Goal: Use online tool/utility: Utilize a website feature to perform a specific function

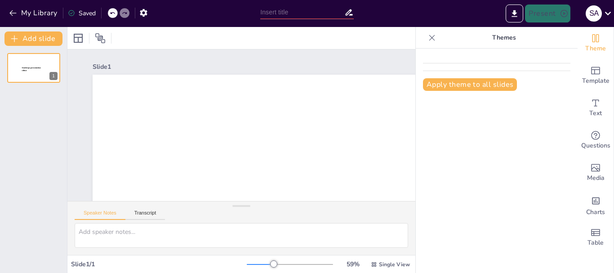
type input "New Sendsteps"
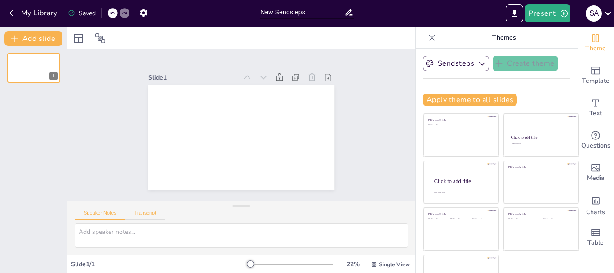
click at [146, 218] on button "Transcript" at bounding box center [145, 215] width 40 height 10
click at [364, 216] on button "Google US English (en-US)" at bounding box center [342, 214] width 90 height 14
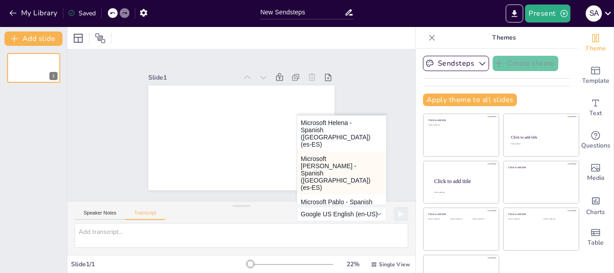
click at [305, 152] on button "Microsoft [PERSON_NAME] - Spanish ([GEOGRAPHIC_DATA]) (es-ES)" at bounding box center [341, 173] width 89 height 43
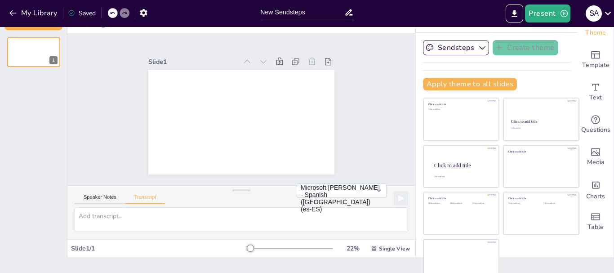
scroll to position [25, 0]
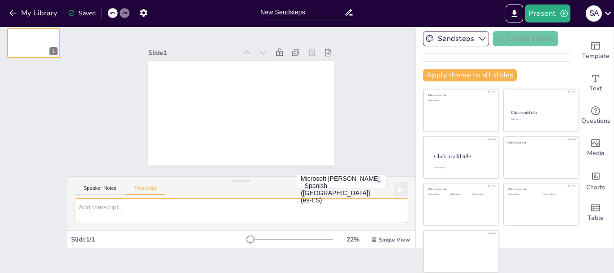
click at [204, 218] on textarea at bounding box center [242, 210] width 334 height 25
click at [151, 218] on textarea at bounding box center [242, 210] width 334 height 25
paste textarea "LOREMIPSUM DO SIT AMETCONS AD ELITSE DOE TEMPORIN UT LAB ETDOLOR MAGNAALIQU EN …"
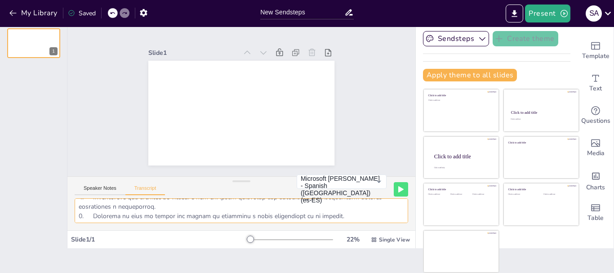
scroll to position [1396, 0]
type textarea "LOREMIPSUM DO SIT AMETCONS AD ELITSE DOE TEMPORIN UT LAB ETDOLOR MAGNAALIQU EN …"
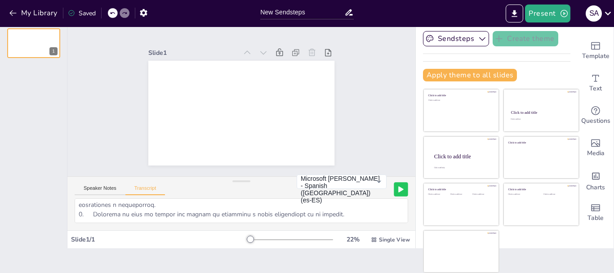
click at [394, 183] on button at bounding box center [401, 189] width 14 height 14
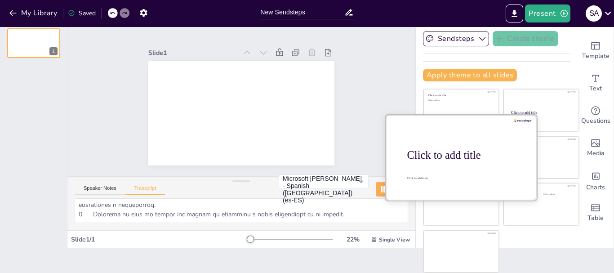
click at [474, 139] on div at bounding box center [461, 157] width 151 height 85
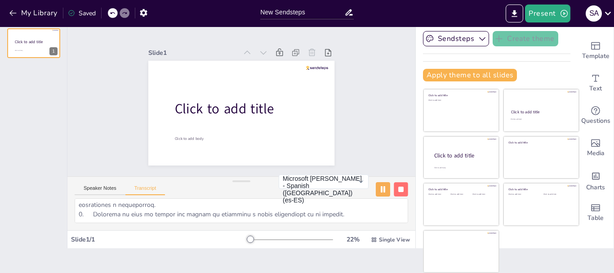
click at [394, 185] on button at bounding box center [401, 189] width 14 height 14
click at [399, 189] on icon at bounding box center [401, 189] width 4 height 5
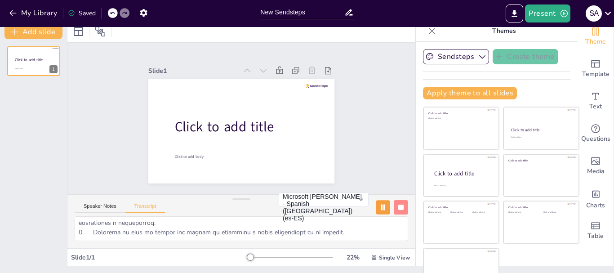
scroll to position [0, 0]
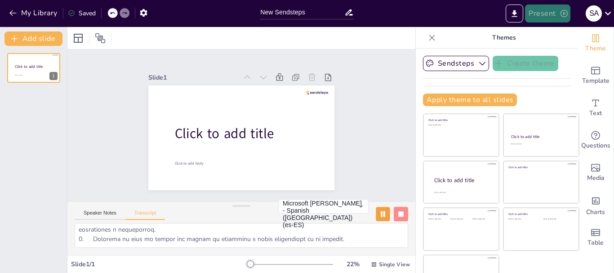
click at [540, 12] on button "Present" at bounding box center [547, 13] width 45 height 18
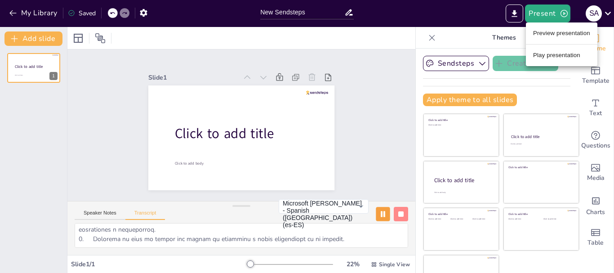
click at [543, 12] on div at bounding box center [307, 136] width 614 height 273
